Goal: Find contact information: Find contact information

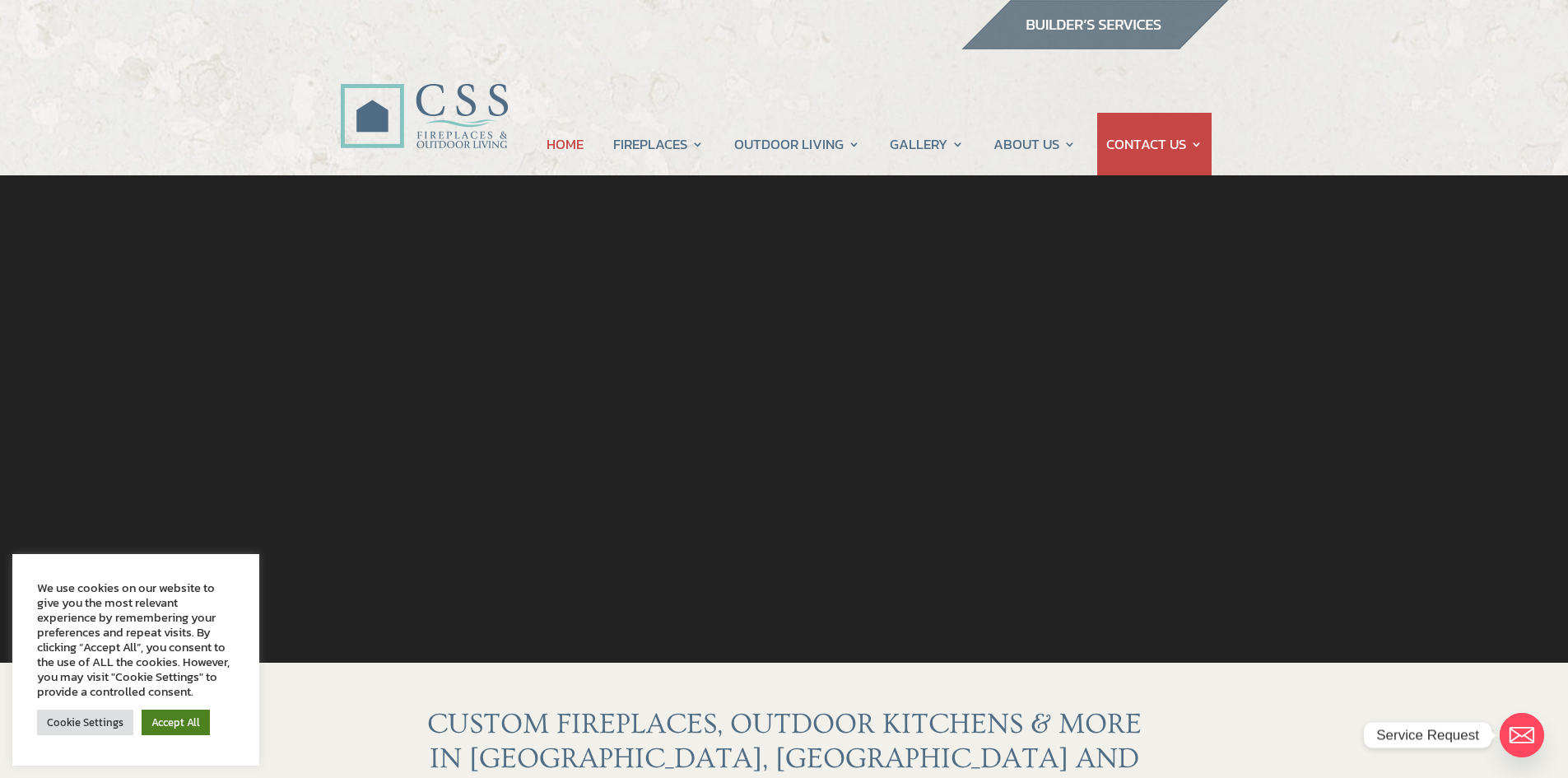
click at [180, 724] on link "Accept All" at bounding box center [176, 722] width 69 height 25
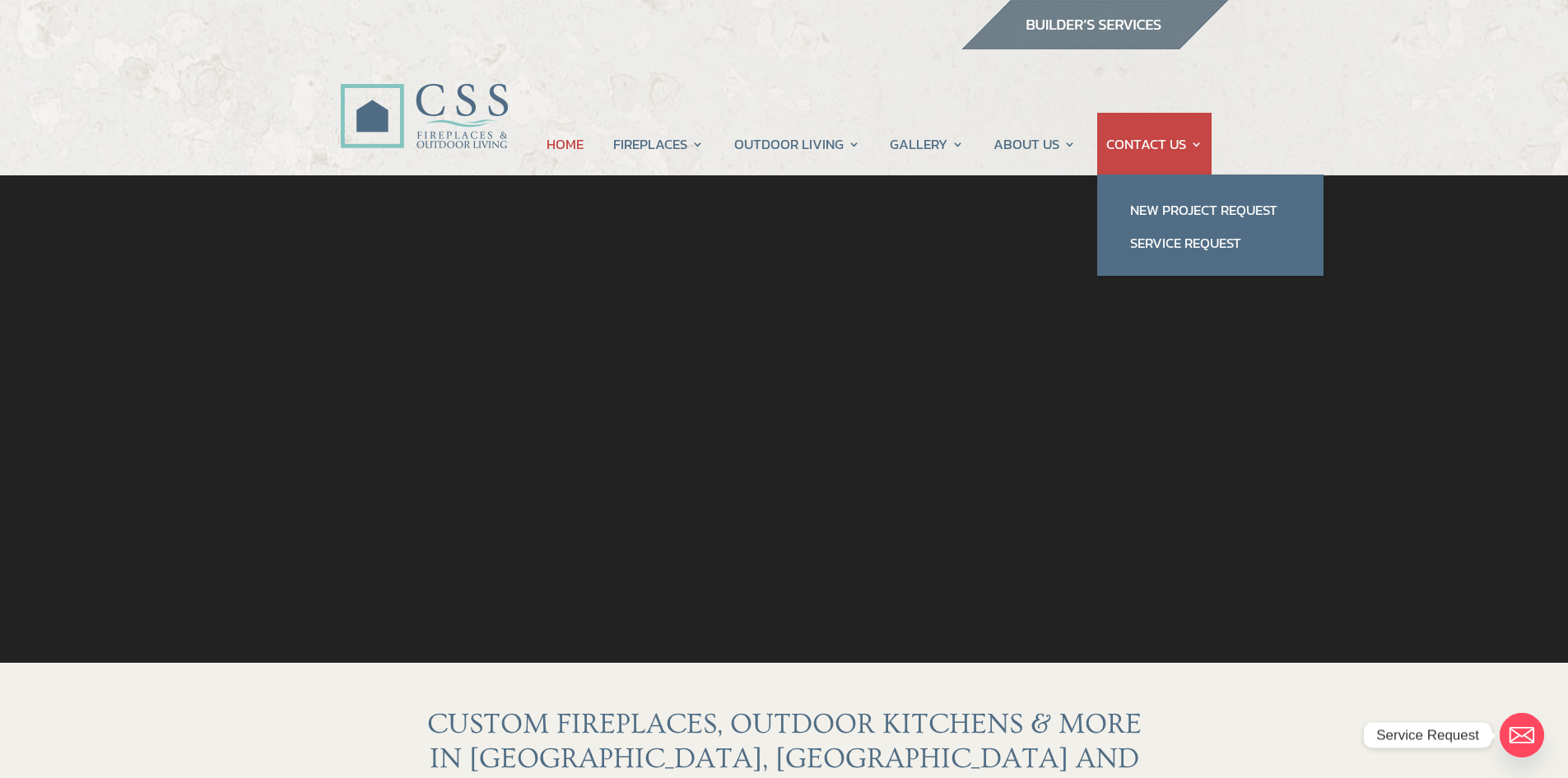
click at [1131, 146] on link "CONTACT US" at bounding box center [1155, 144] width 97 height 63
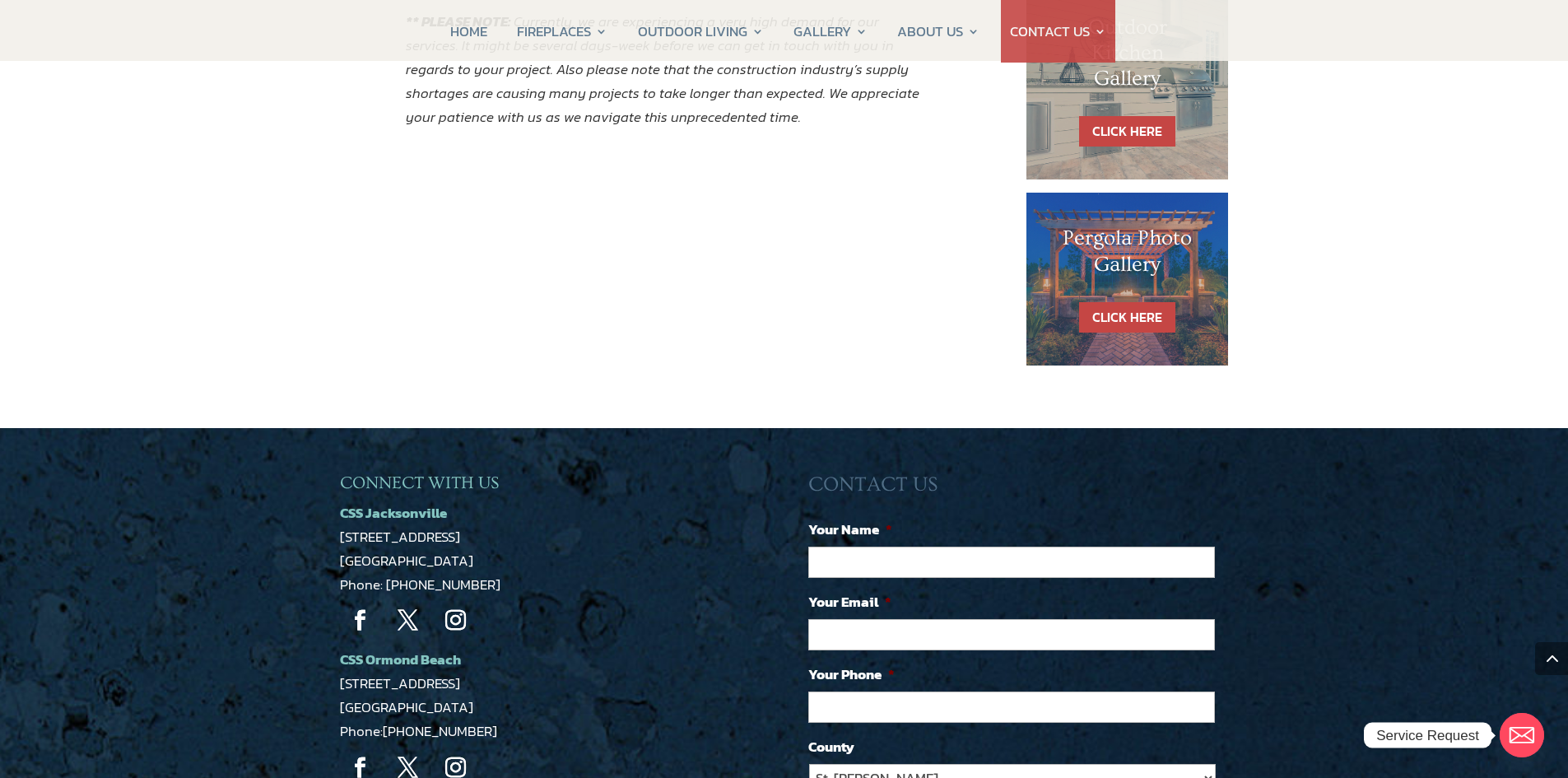
scroll to position [1071, 0]
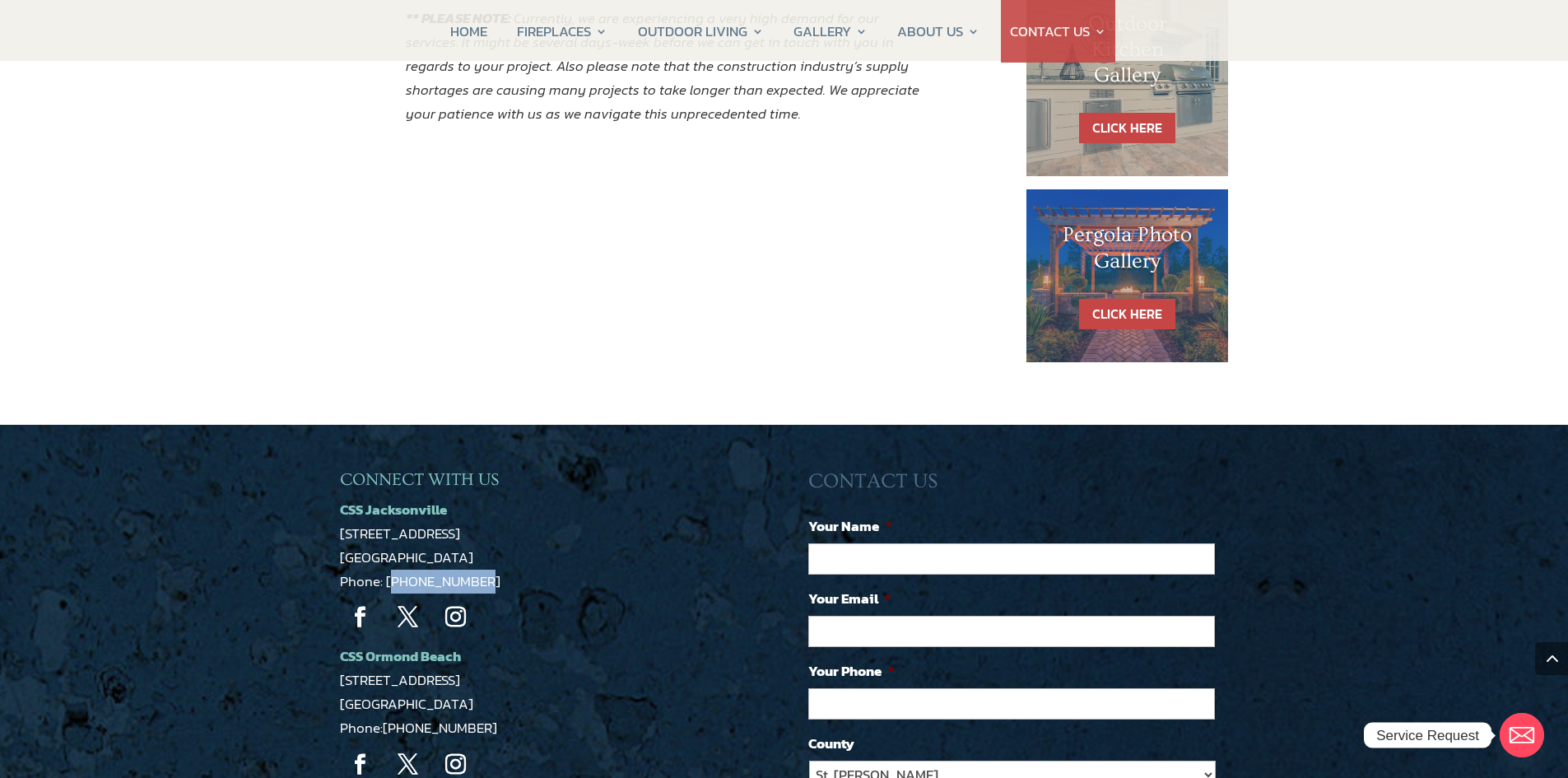
drag, startPoint x: 488, startPoint y: 588, endPoint x: 383, endPoint y: 587, distance: 105.0
click at [383, 587] on p "CSS Jacksonville 5223 Edgewood Ct Jacksonville, FL 32254 Phone: 904-389-2700" at bounding box center [550, 545] width 420 height 96
copy span "904-389-2700"
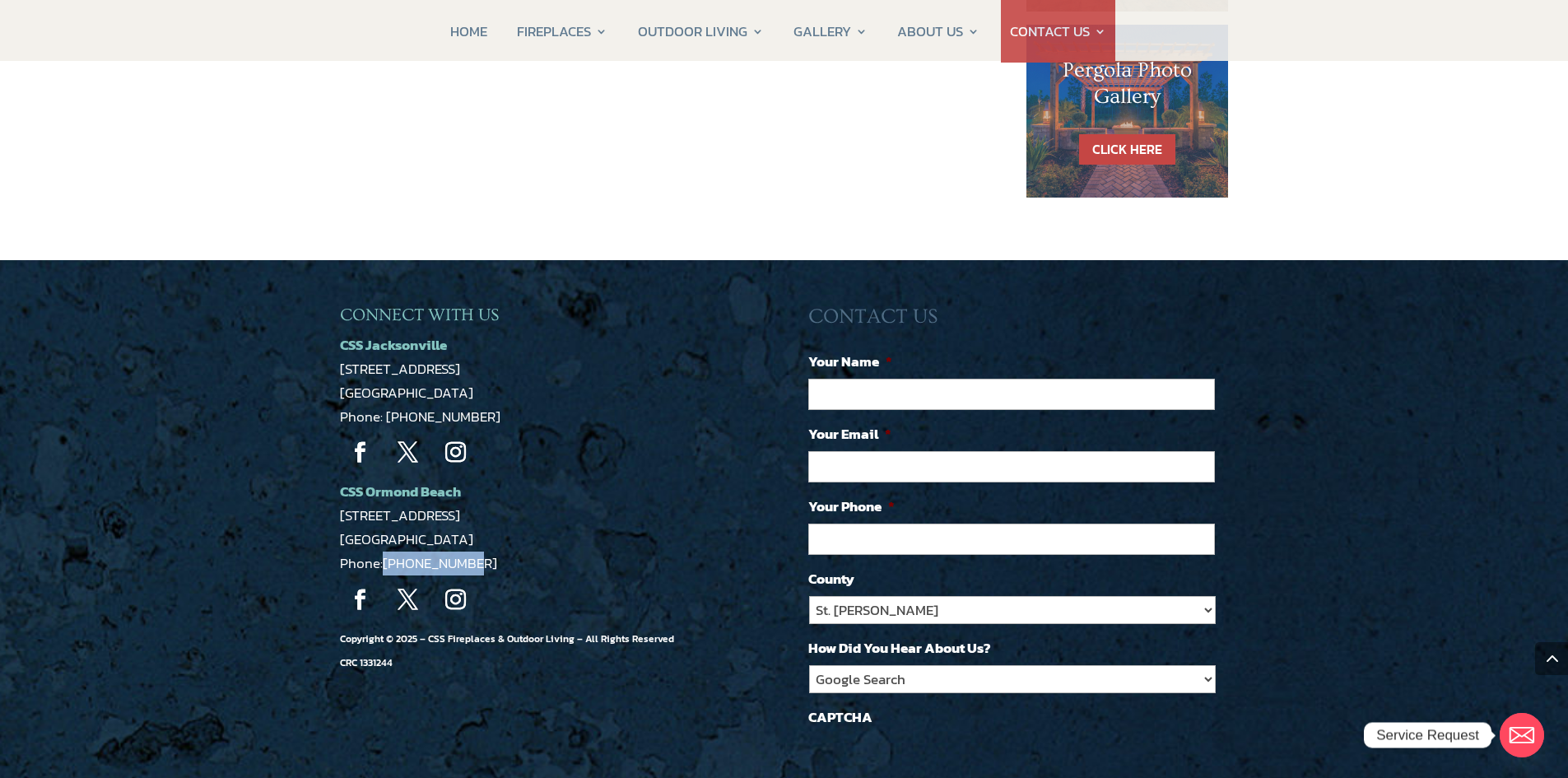
drag, startPoint x: 499, startPoint y: 563, endPoint x: 385, endPoint y: 573, distance: 114.4
click at [385, 573] on p "CSS Ormond Beach 1459 US-1 Suite 8A Ormond Beach, FL 32174 Phone: 386-463-2700" at bounding box center [550, 528] width 420 height 96
copy link "[PHONE_NUMBER]"
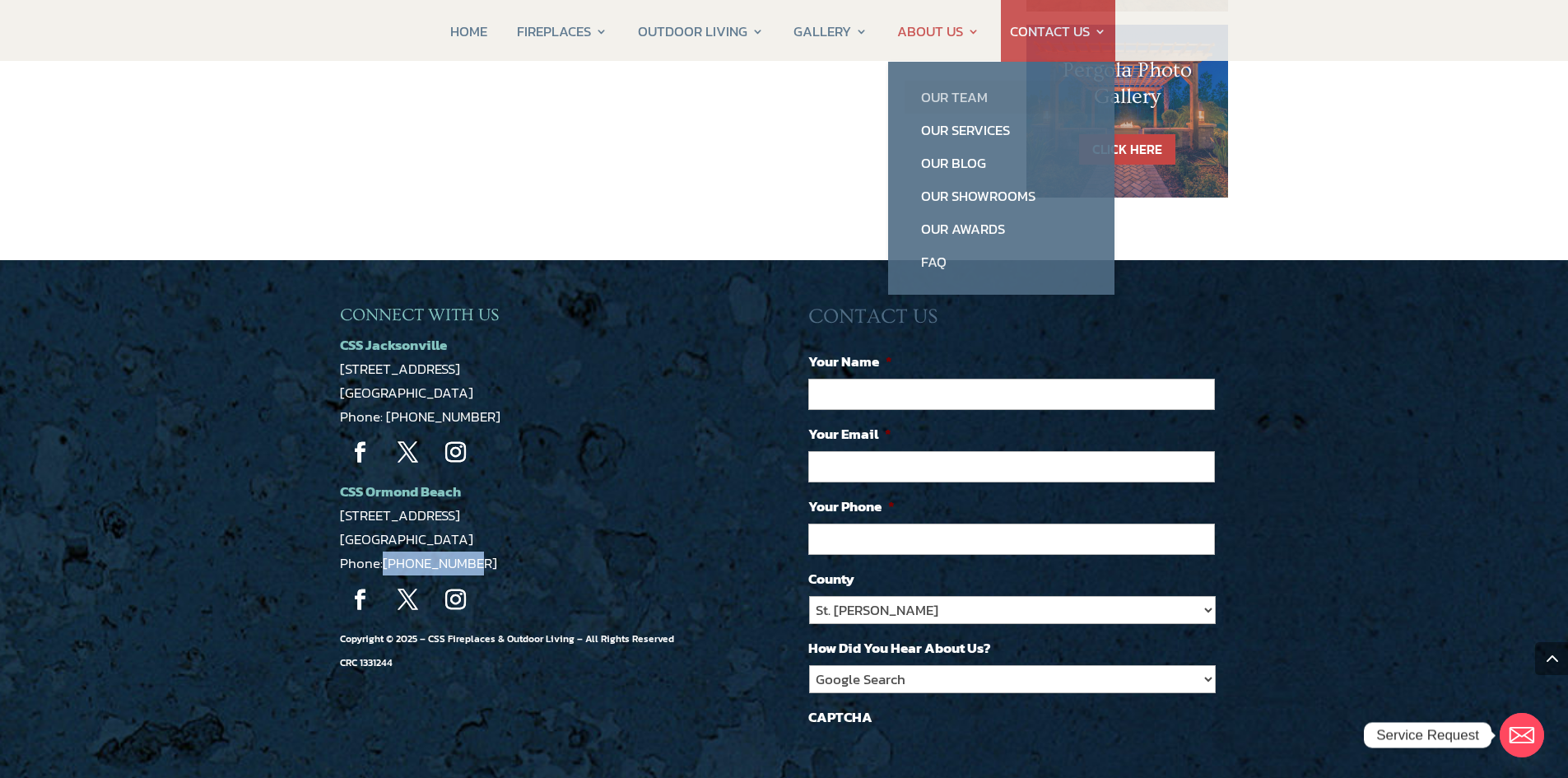
click at [965, 92] on link "Our Team" at bounding box center [1001, 98] width 193 height 33
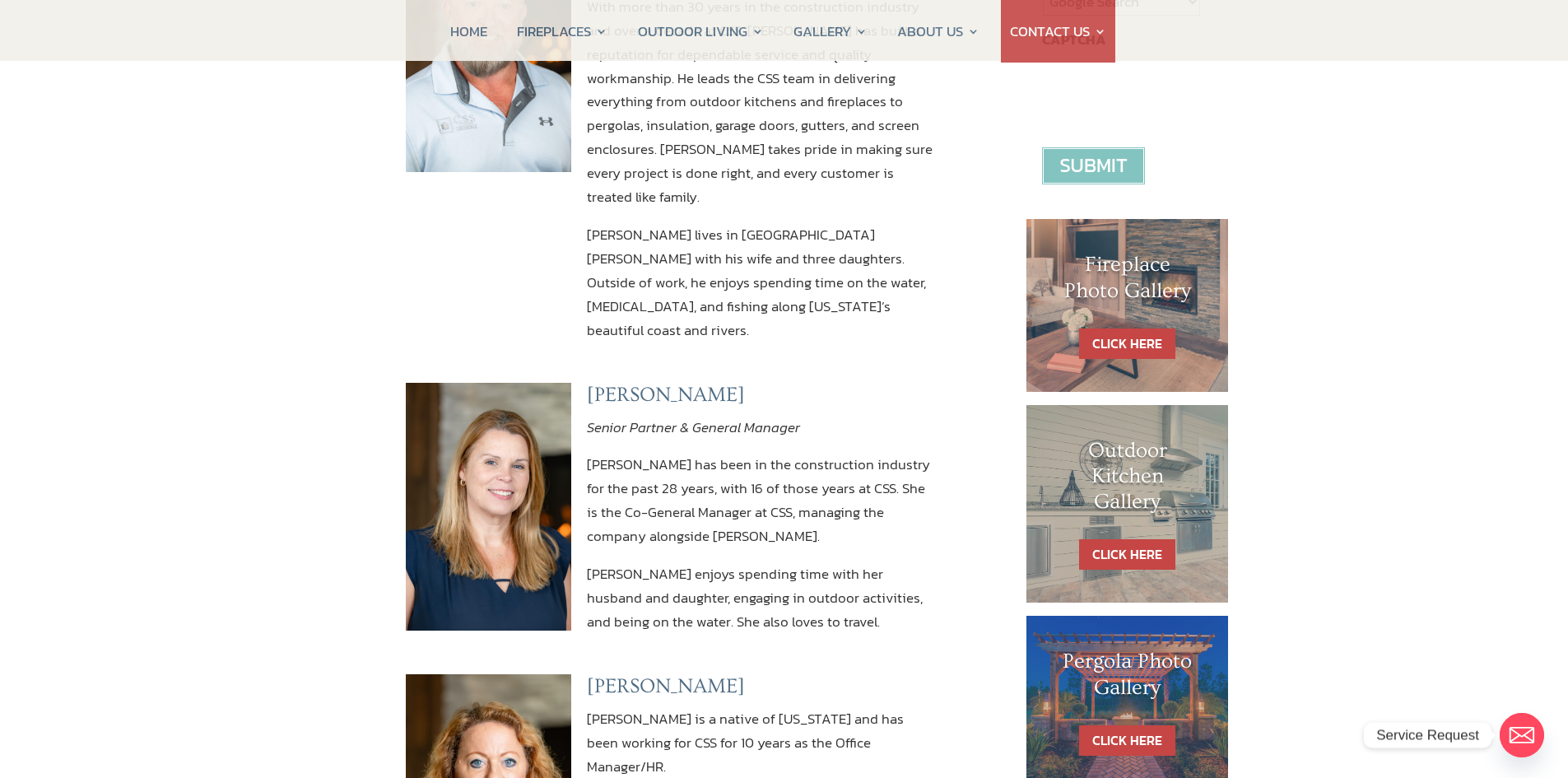
scroll to position [659, 0]
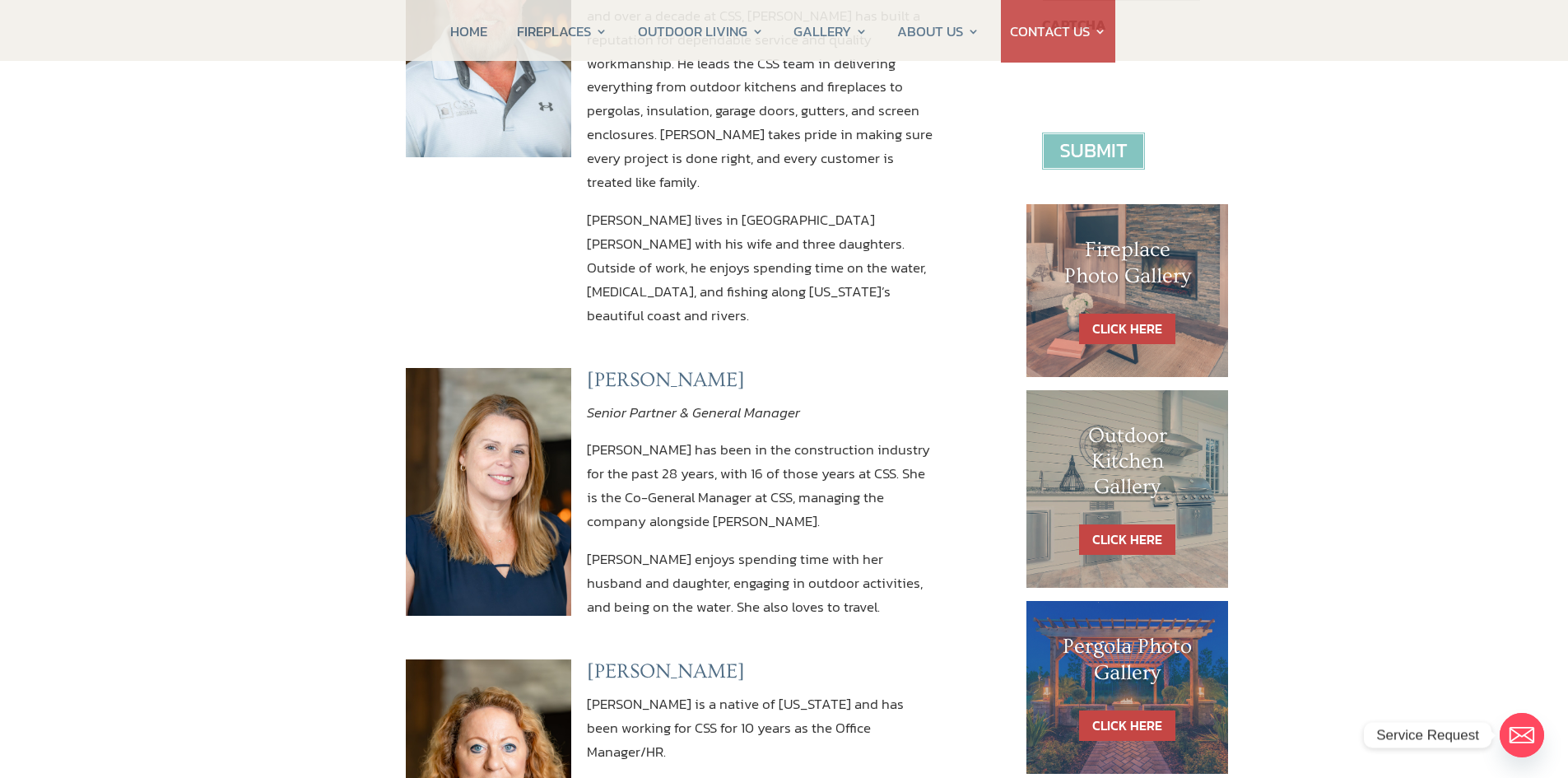
click at [827, 368] on h3 "Heather Shires" at bounding box center [760, 385] width 347 height 33
drag, startPoint x: 642, startPoint y: 429, endPoint x: 698, endPoint y: 393, distance: 66.6
click at [642, 438] on p "Heather Shires has been in the construction industry for the past 28 years, wit…" at bounding box center [760, 492] width 347 height 109
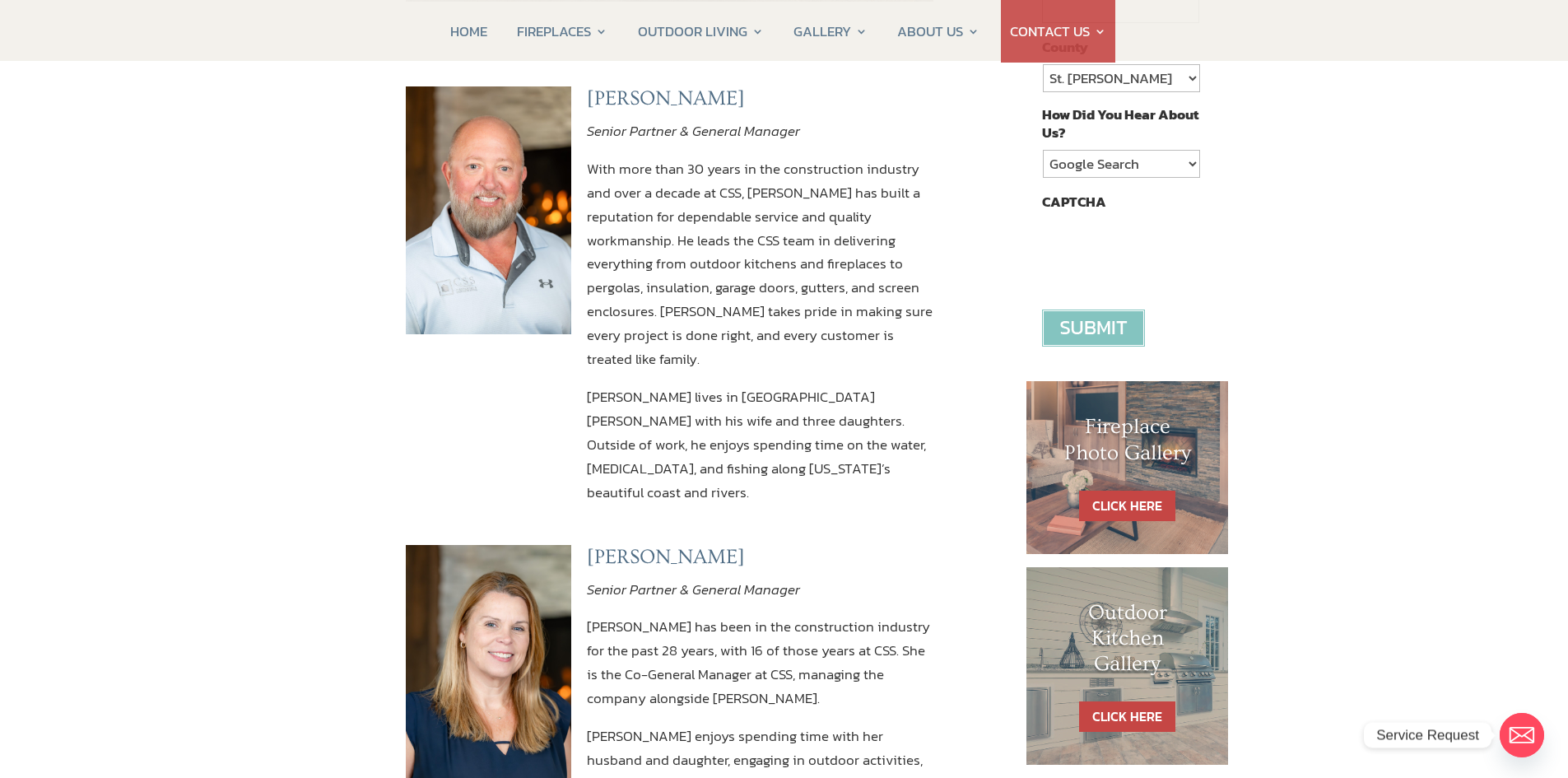
scroll to position [412, 0]
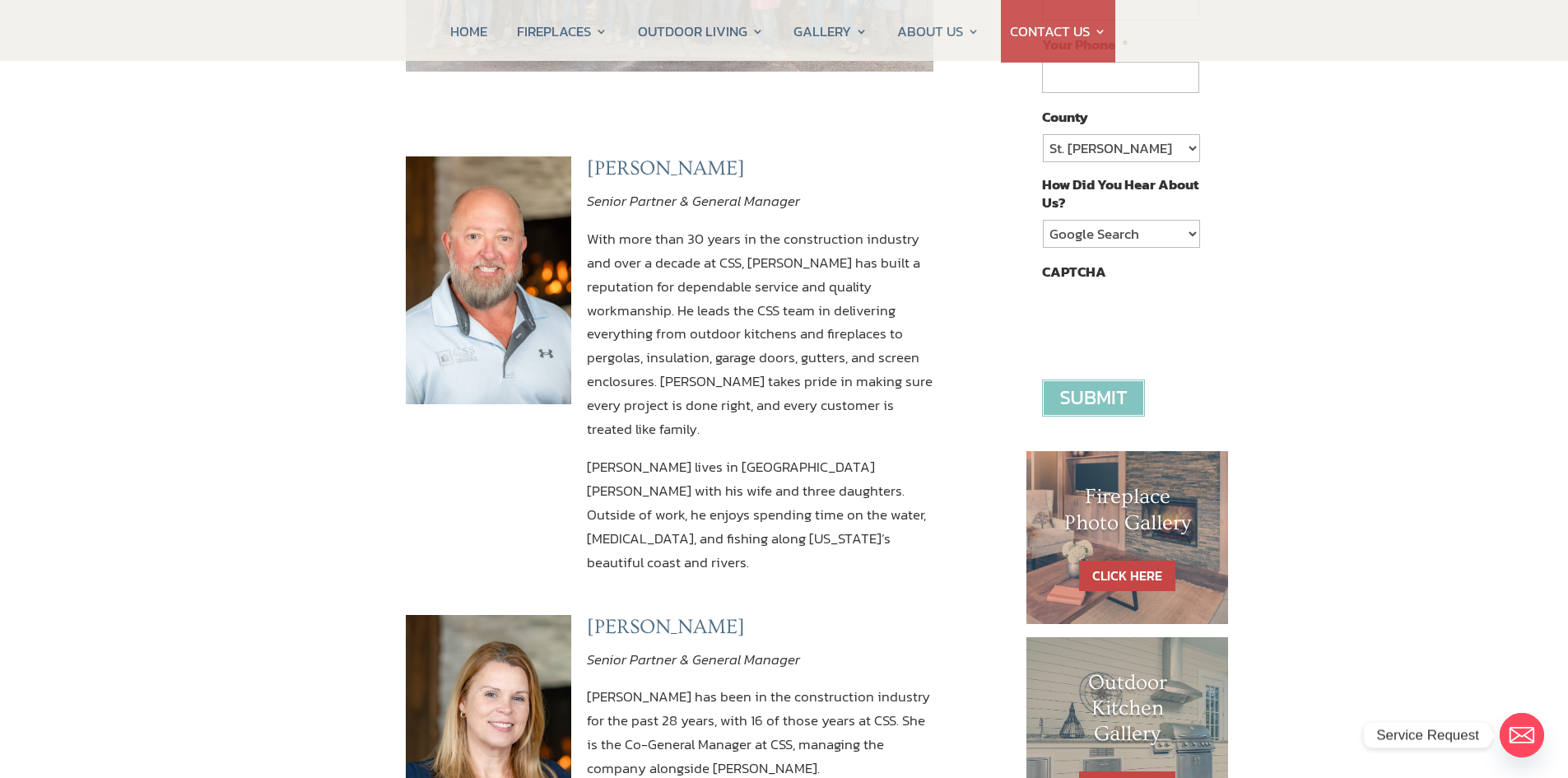
click at [765, 297] on p "With more than 30 years in the construction industry and over a decade at CSS, …" at bounding box center [760, 341] width 347 height 228
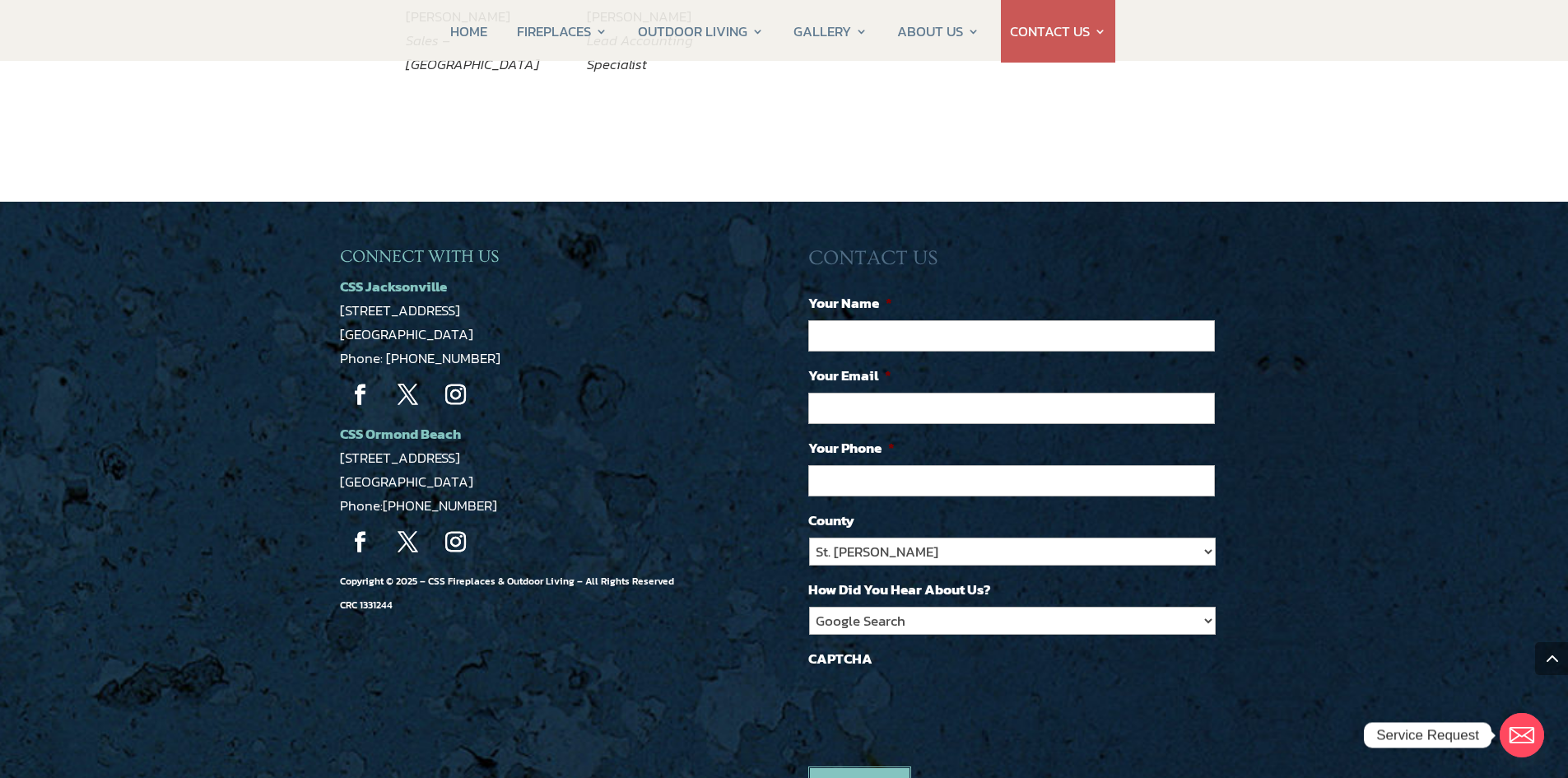
scroll to position [3542, 0]
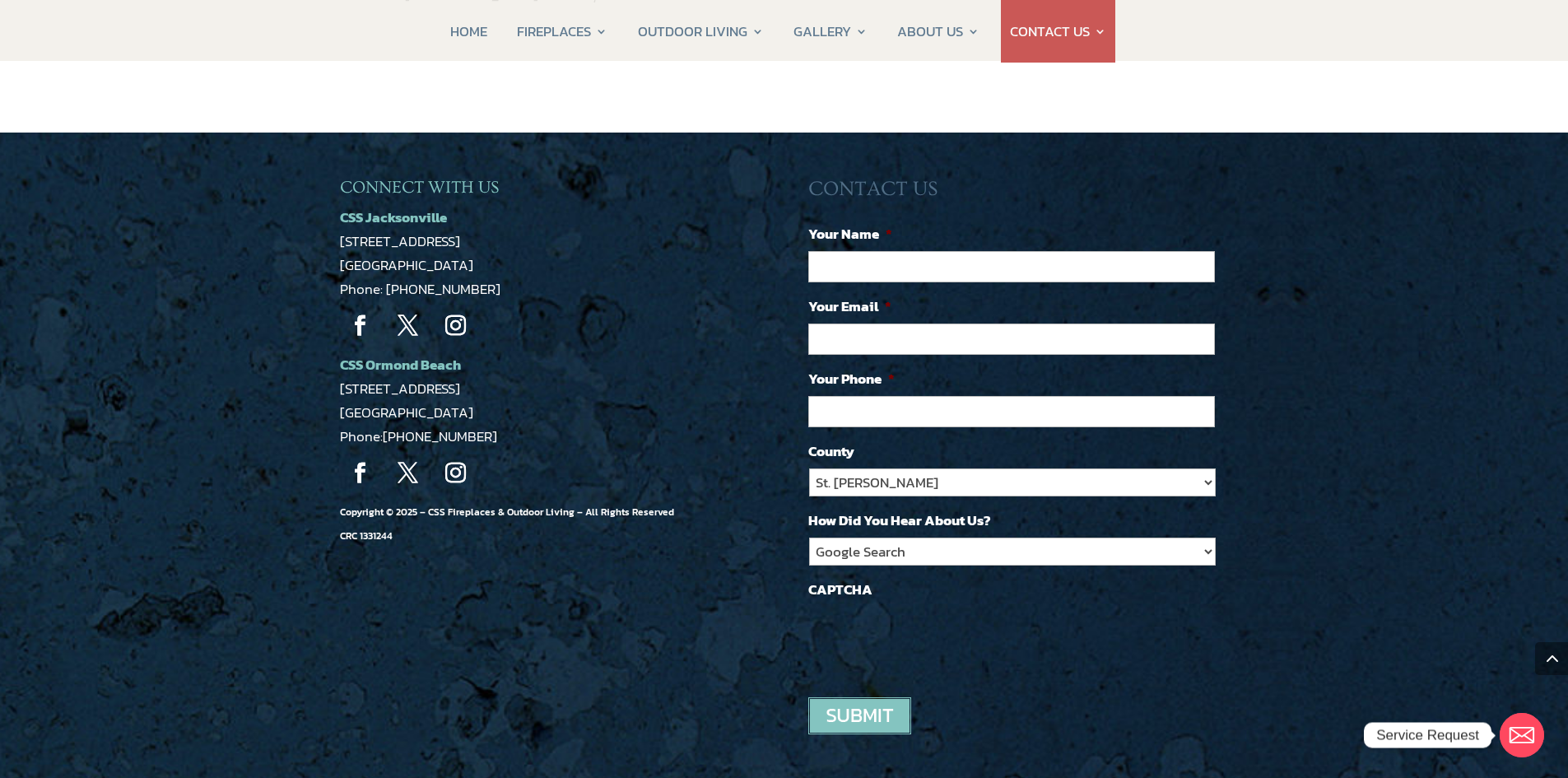
click at [358, 453] on link "Follow" at bounding box center [360, 474] width 42 height 42
click at [360, 305] on link "Follow" at bounding box center [360, 326] width 42 height 42
